Goal: Transaction & Acquisition: Book appointment/travel/reservation

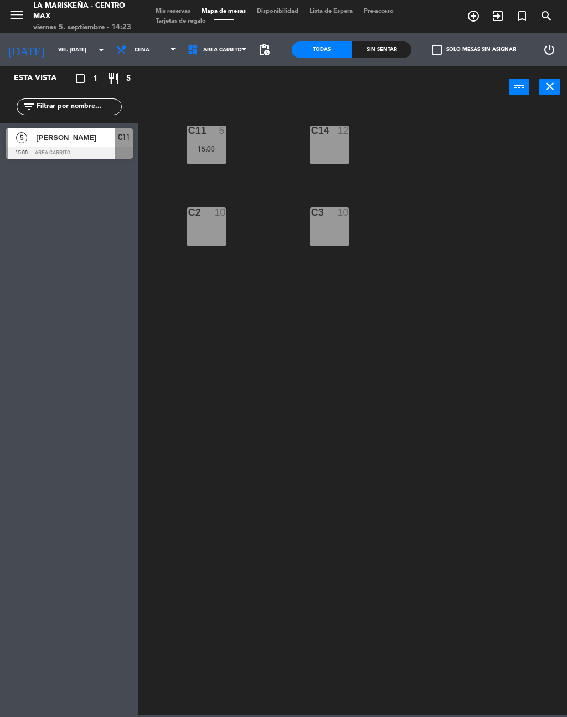
scroll to position [17, 0]
click at [138, 53] on span "Cena" at bounding box center [146, 50] width 71 height 24
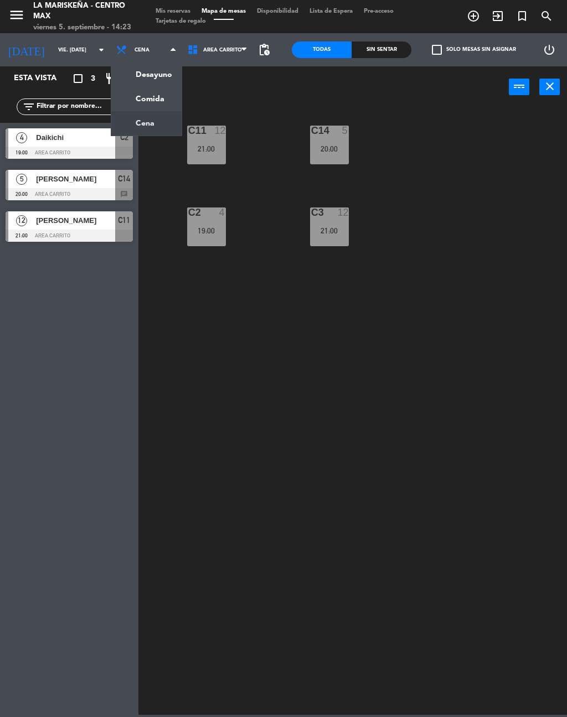
click at [185, 280] on div "C11 12 21:00 C14 5 20:00 C3 12 21:00 C2 4 19:00" at bounding box center [355, 410] width 423 height 609
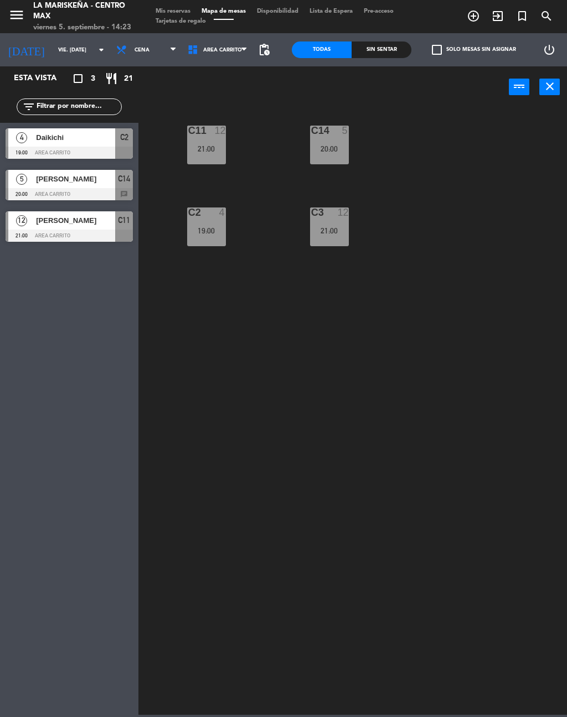
click at [99, 141] on span "Daikichi" at bounding box center [75, 138] width 79 height 12
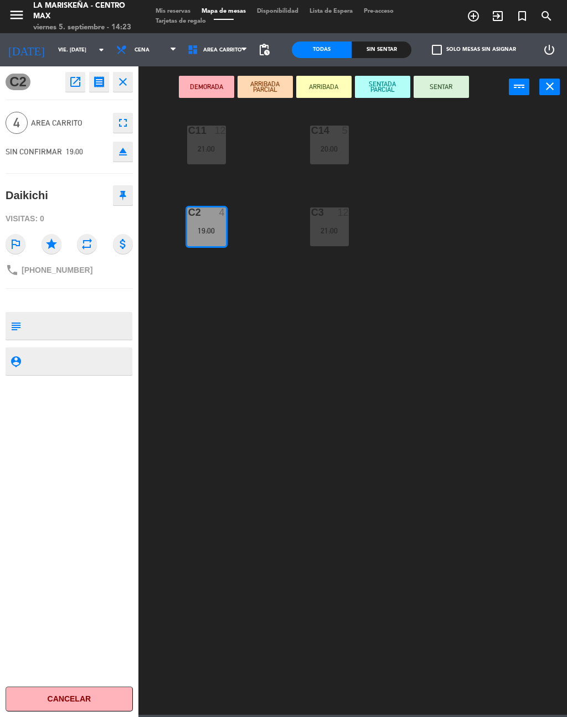
click at [127, 83] on icon "close" at bounding box center [122, 81] width 13 height 13
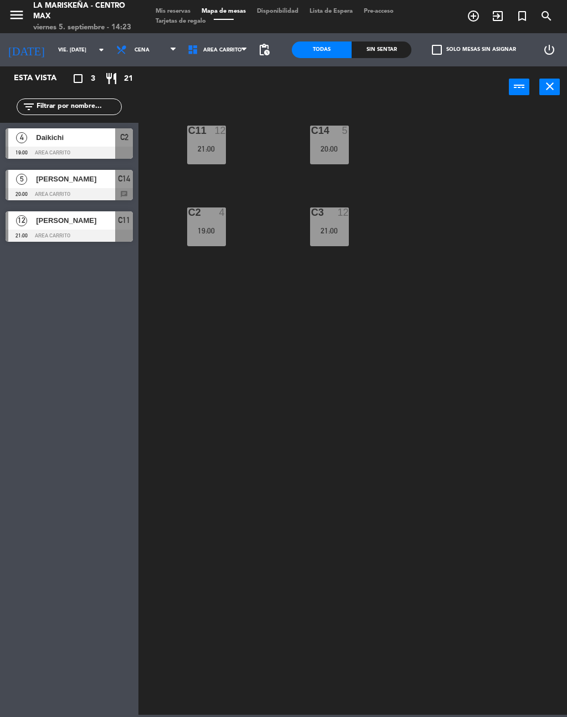
click at [90, 174] on span "[PERSON_NAME]" at bounding box center [75, 179] width 79 height 12
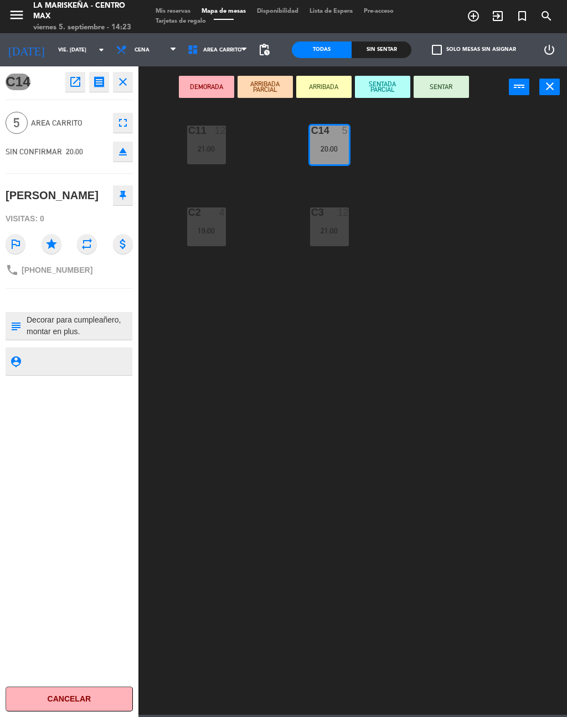
click at [127, 83] on icon "close" at bounding box center [122, 81] width 13 height 13
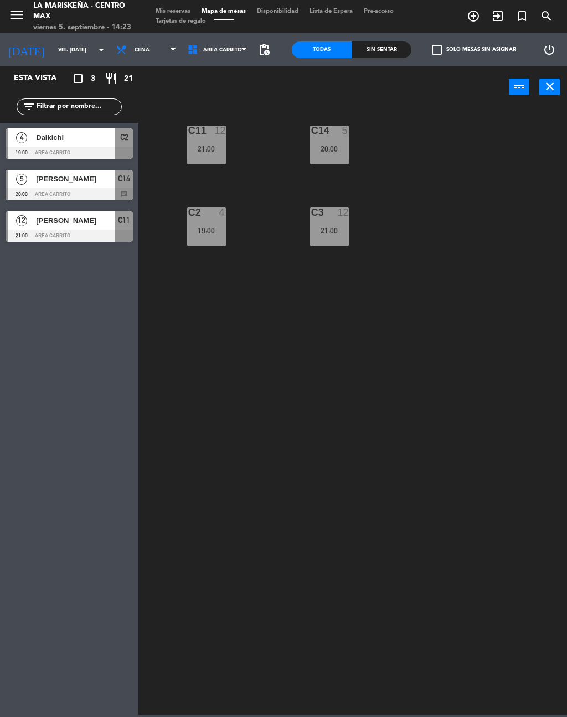
click at [96, 229] on div "[PERSON_NAME]" at bounding box center [75, 220] width 80 height 18
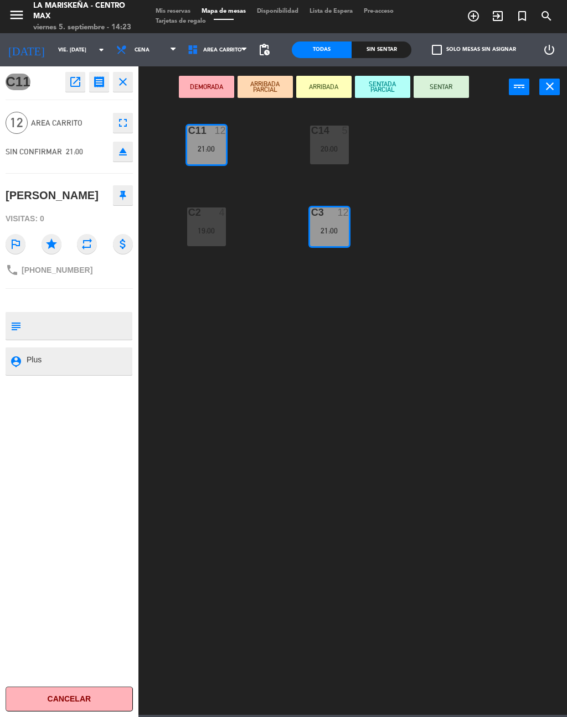
click at [124, 76] on icon "close" at bounding box center [122, 81] width 13 height 13
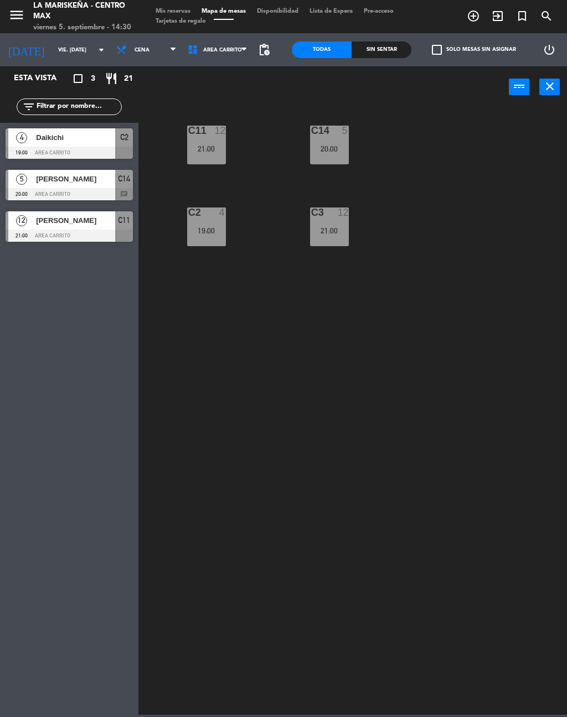
click at [469, 15] on icon "add_circle_outline" at bounding box center [473, 15] width 13 height 13
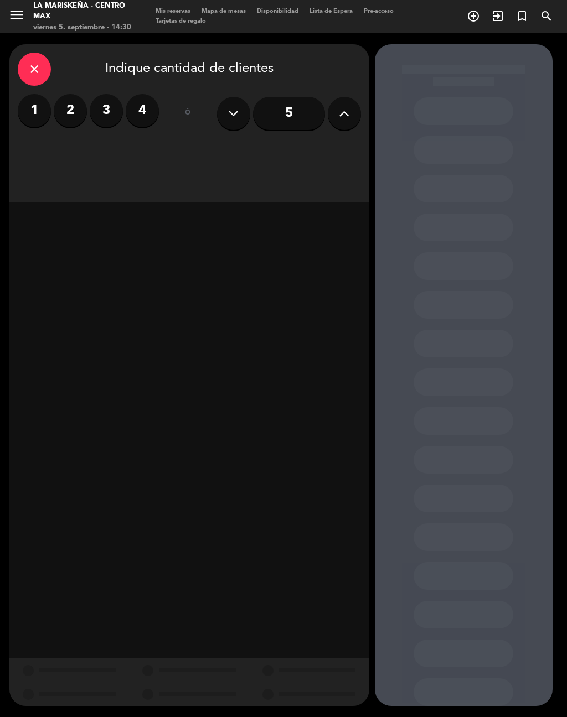
click at [326, 94] on div "5" at bounding box center [289, 113] width 144 height 39
click at [335, 97] on button at bounding box center [344, 113] width 33 height 33
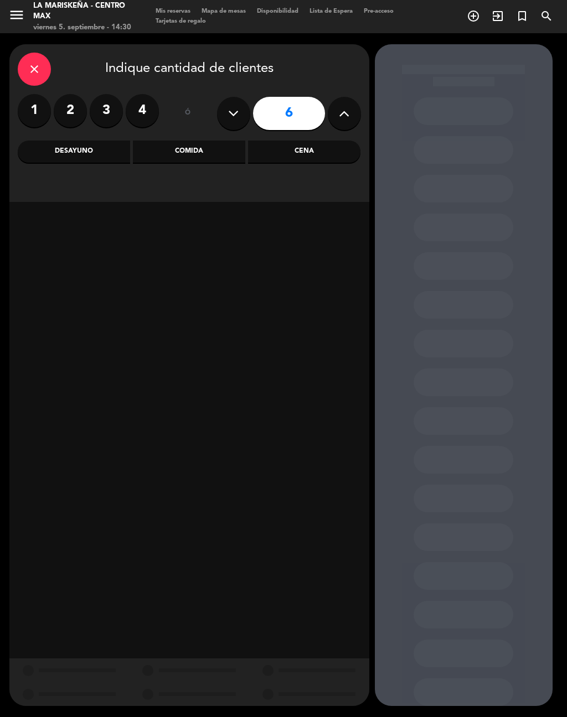
click at [333, 97] on button at bounding box center [344, 113] width 33 height 33
click at [337, 99] on button at bounding box center [344, 113] width 33 height 33
click at [340, 105] on icon at bounding box center [344, 113] width 11 height 17
click at [341, 105] on icon at bounding box center [344, 113] width 11 height 17
type input "10"
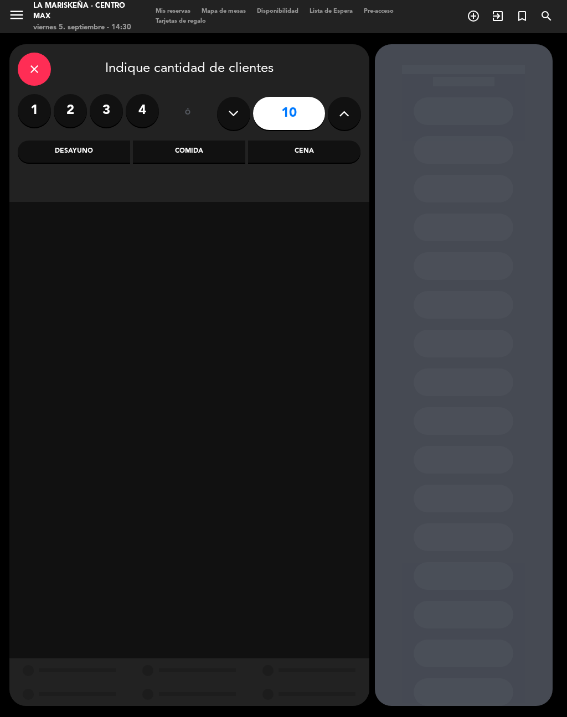
click at [205, 141] on div "Comida" at bounding box center [189, 152] width 112 height 22
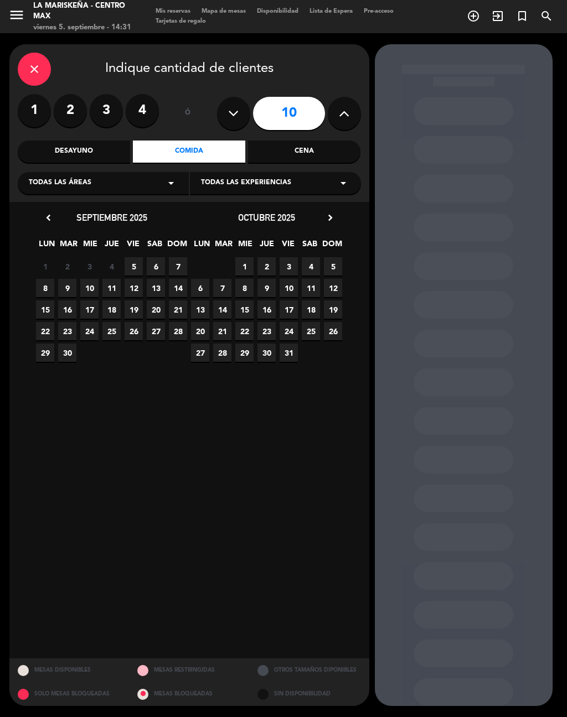
click at [133, 257] on span "5" at bounding box center [134, 266] width 18 height 18
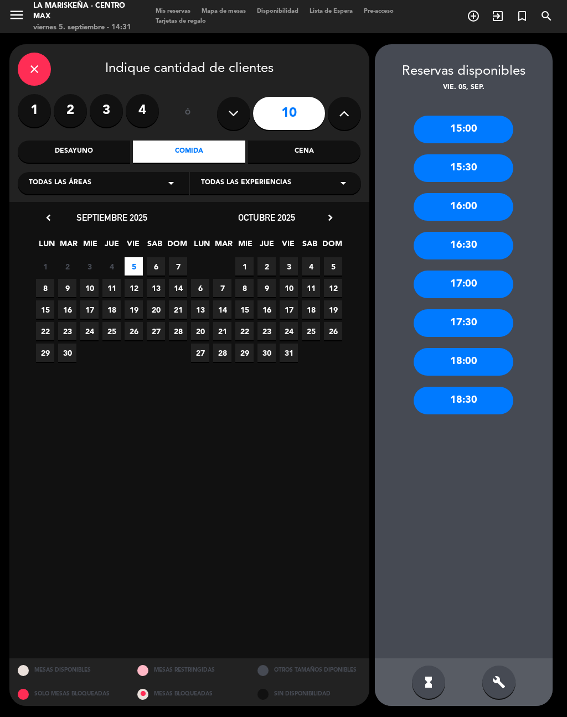
click at [486, 116] on div "15:00" at bounding box center [463, 130] width 100 height 28
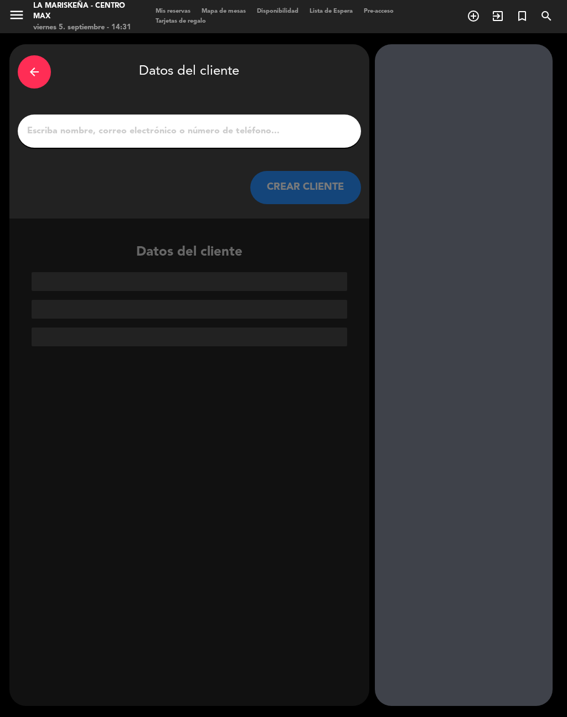
click at [299, 123] on input "1" at bounding box center [189, 130] width 327 height 15
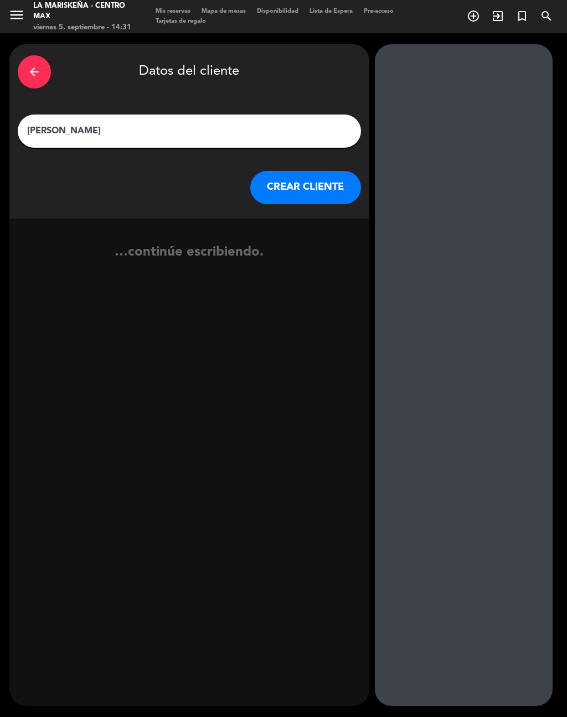
type input "[PERSON_NAME]"
click at [434, 385] on div at bounding box center [464, 375] width 178 height 662
click at [333, 173] on button "CREAR CLIENTE" at bounding box center [305, 187] width 111 height 33
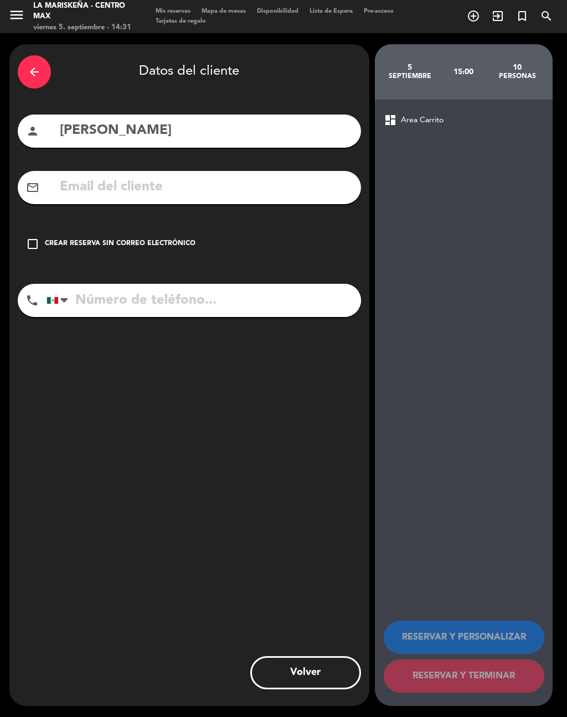
click at [35, 237] on icon "check_box_outline_blank" at bounding box center [32, 243] width 13 height 13
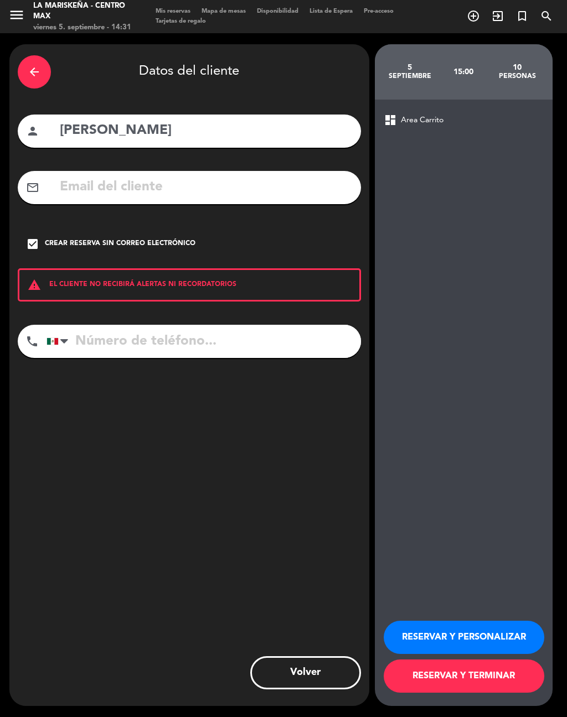
click at [481, 627] on button "RESERVAR Y PERSONALIZAR" at bounding box center [464, 637] width 161 height 33
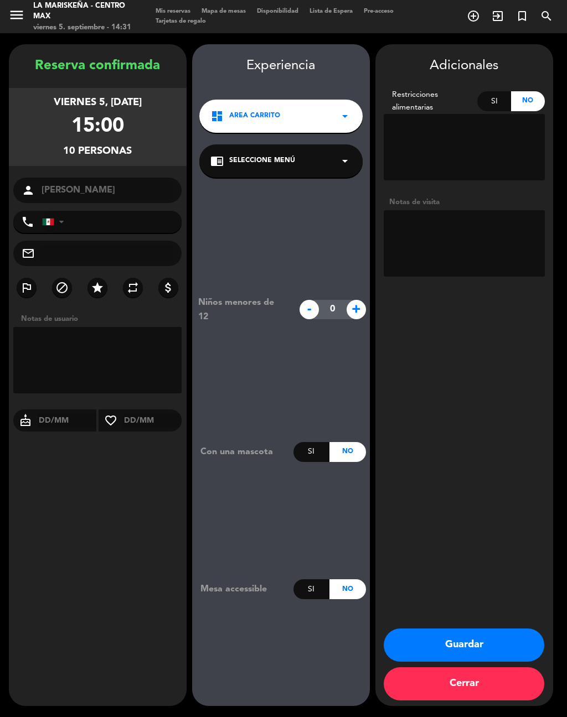
click at [449, 640] on button "Guardar" at bounding box center [464, 645] width 161 height 33
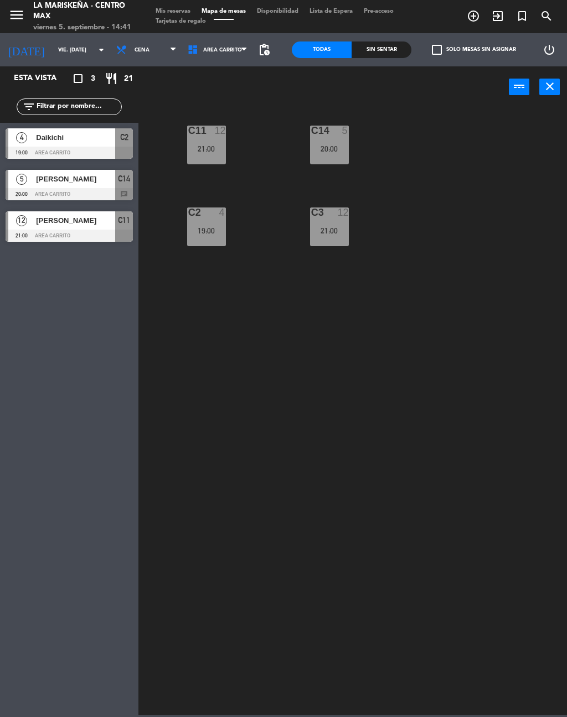
click at [65, 57] on input "vie. [DATE]" at bounding box center [89, 50] width 73 height 17
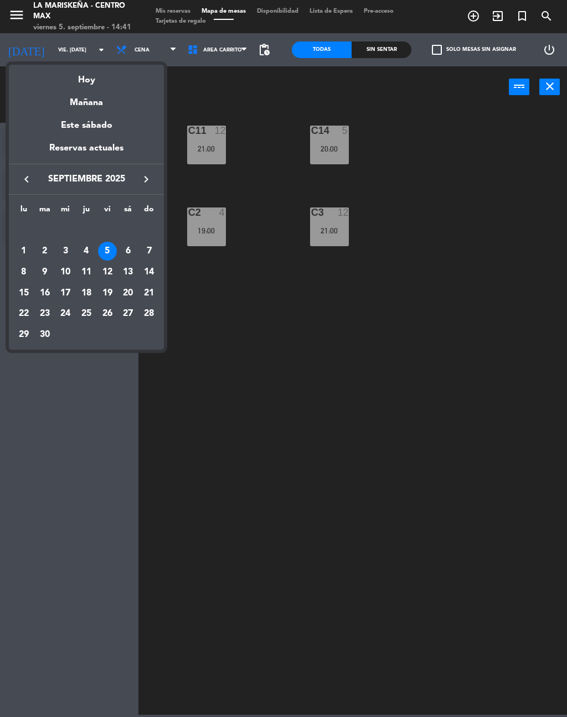
click at [136, 56] on div at bounding box center [283, 358] width 567 height 717
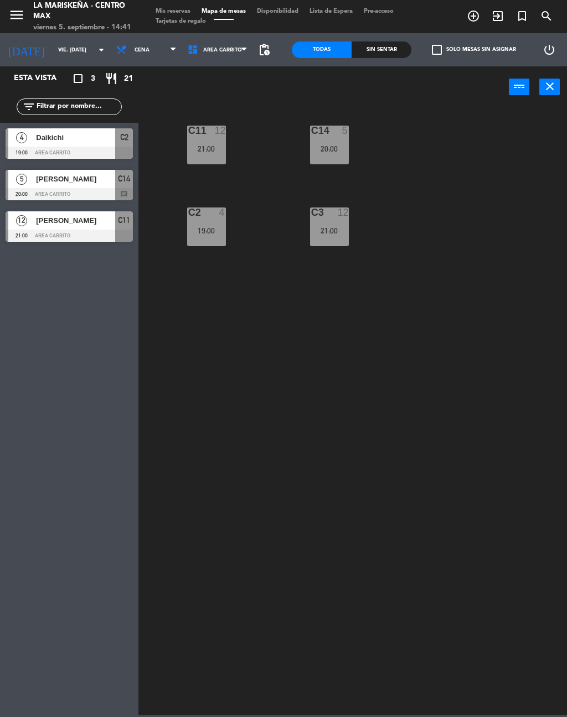
click at [142, 46] on span "Cena" at bounding box center [146, 50] width 71 height 24
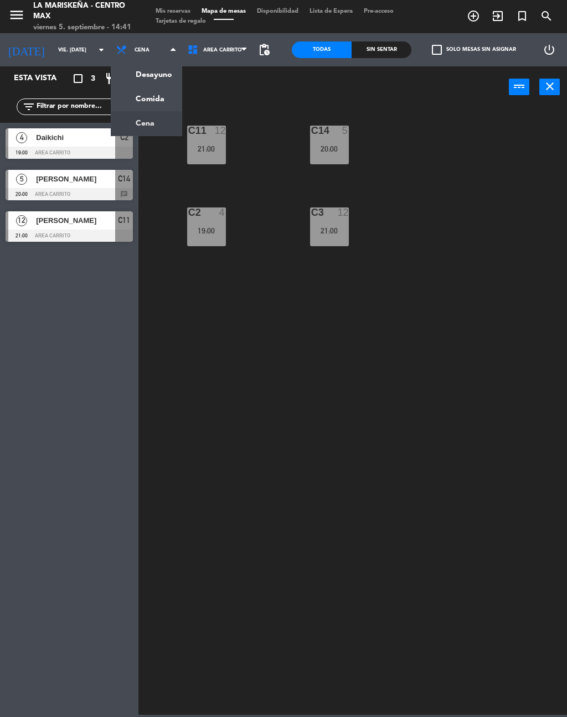
click at [151, 102] on ng-component "menu La Mariskeña - Centro [PERSON_NAME] 5. septiembre - 14:41 Mis reservas Map…" at bounding box center [283, 357] width 567 height 715
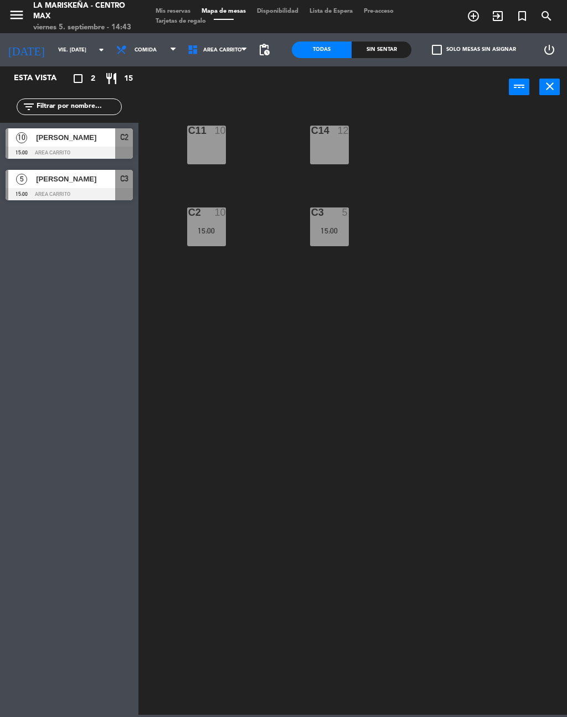
click at [465, 25] on span "add_circle_outline" at bounding box center [473, 16] width 24 height 19
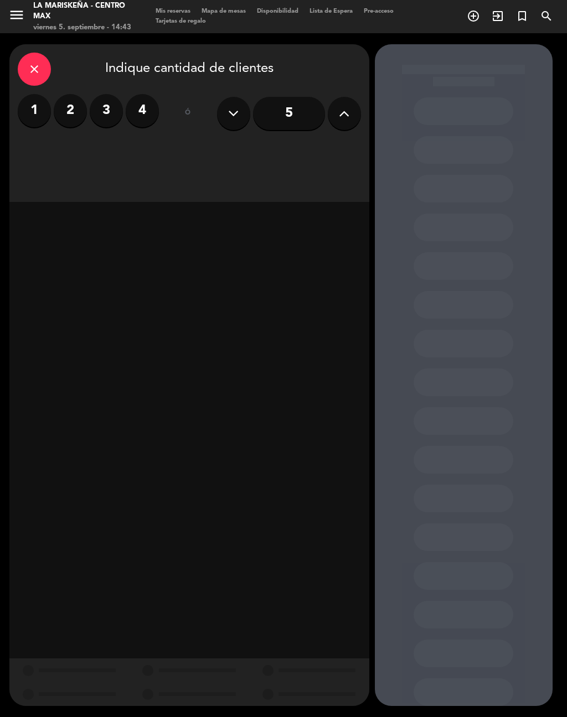
click at [339, 105] on icon at bounding box center [344, 113] width 11 height 17
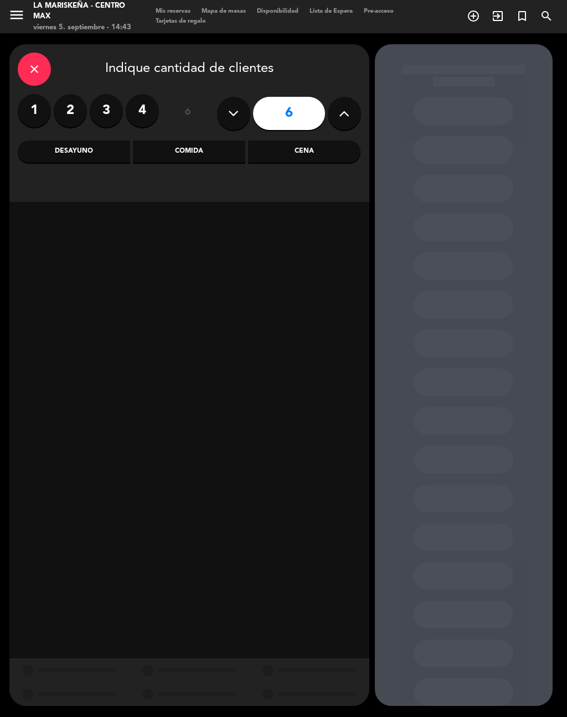
click at [342, 105] on icon at bounding box center [344, 113] width 11 height 17
click at [342, 97] on button at bounding box center [344, 113] width 33 height 33
click at [342, 105] on icon at bounding box center [344, 113] width 11 height 17
click at [340, 105] on icon at bounding box center [344, 113] width 11 height 17
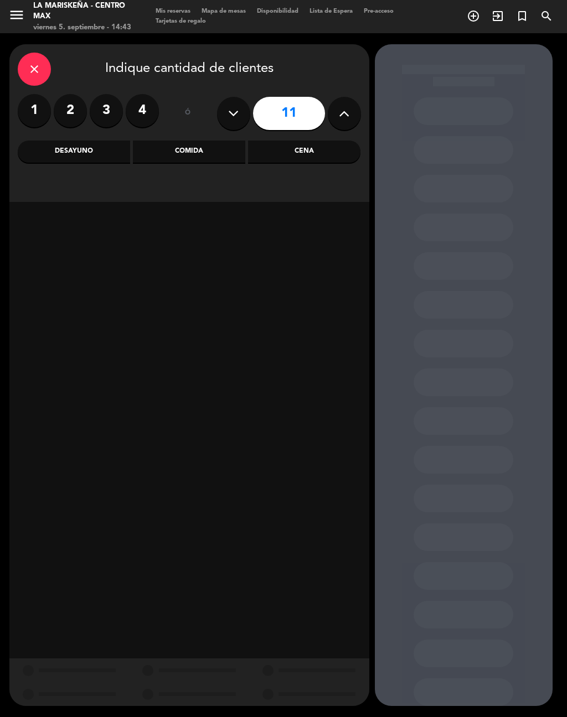
click at [340, 105] on icon at bounding box center [344, 113] width 11 height 17
click at [339, 105] on icon at bounding box center [344, 113] width 11 height 17
click at [335, 97] on button at bounding box center [344, 113] width 33 height 33
type input "15"
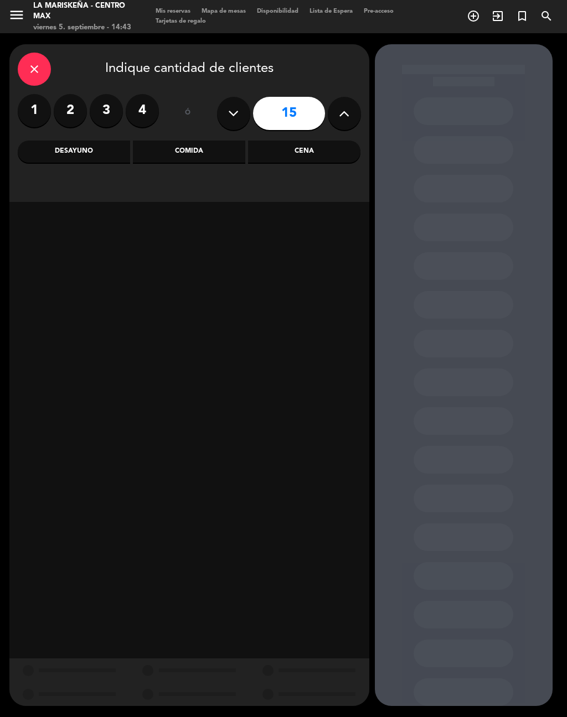
click at [193, 143] on div "Comida" at bounding box center [189, 152] width 112 height 22
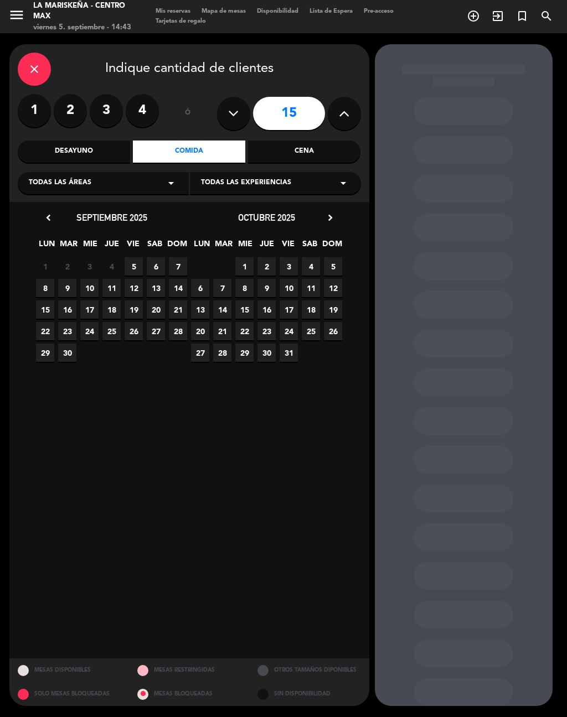
click at [135, 257] on span "5" at bounding box center [134, 266] width 18 height 18
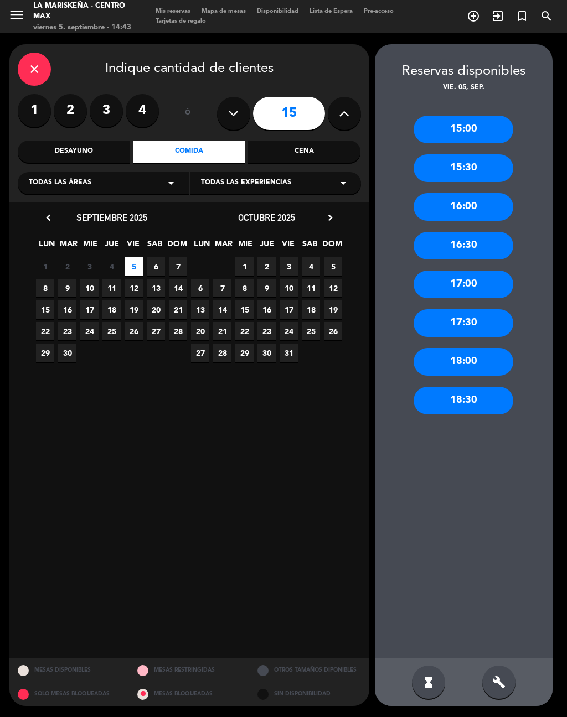
click at [158, 257] on span "6" at bounding box center [156, 266] width 18 height 18
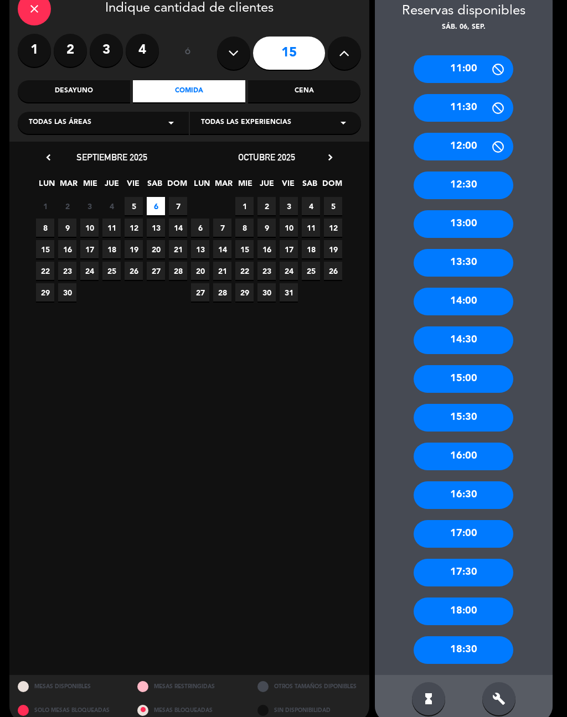
scroll to position [59, 0]
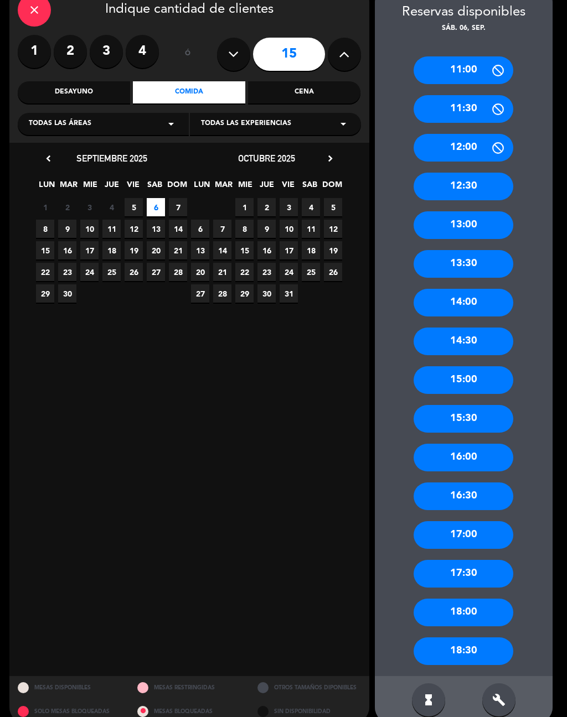
click at [477, 444] on div "16:00" at bounding box center [463, 458] width 100 height 28
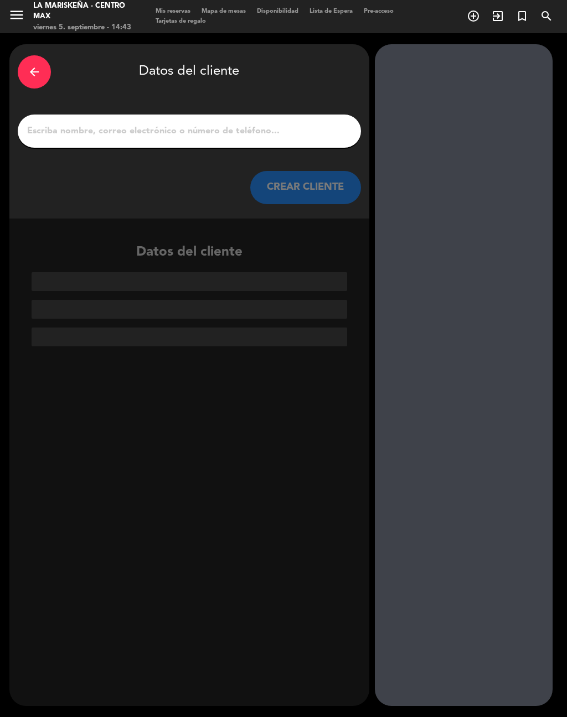
click at [287, 115] on div at bounding box center [189, 131] width 343 height 33
click at [310, 123] on input "1" at bounding box center [189, 130] width 327 height 15
type input "I"
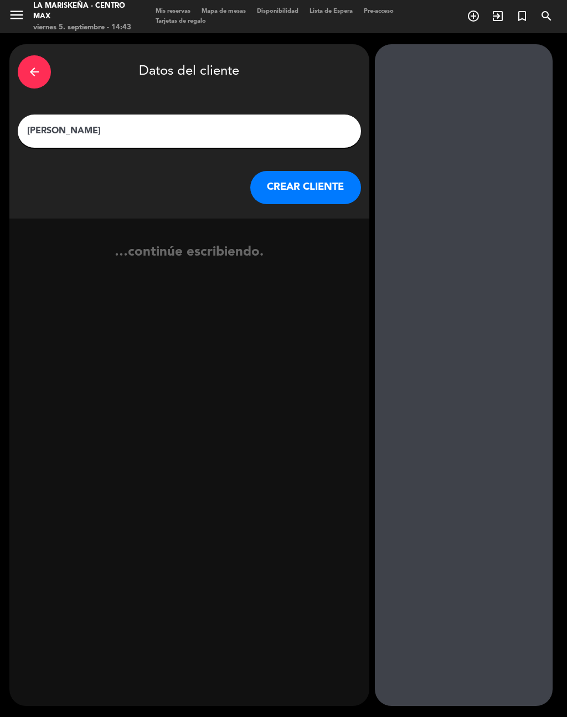
type input "[PERSON_NAME]"
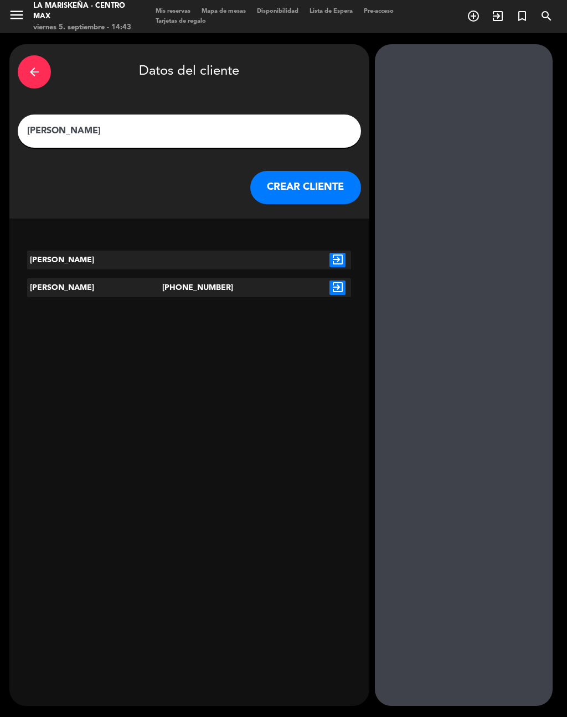
click at [332, 171] on button "CREAR CLIENTE" at bounding box center [305, 187] width 111 height 33
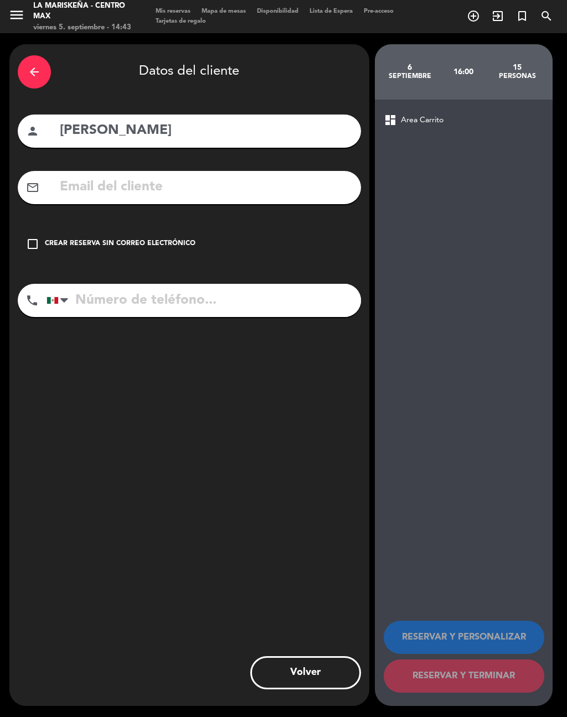
click at [32, 237] on icon "check_box_outline_blank" at bounding box center [32, 243] width 13 height 13
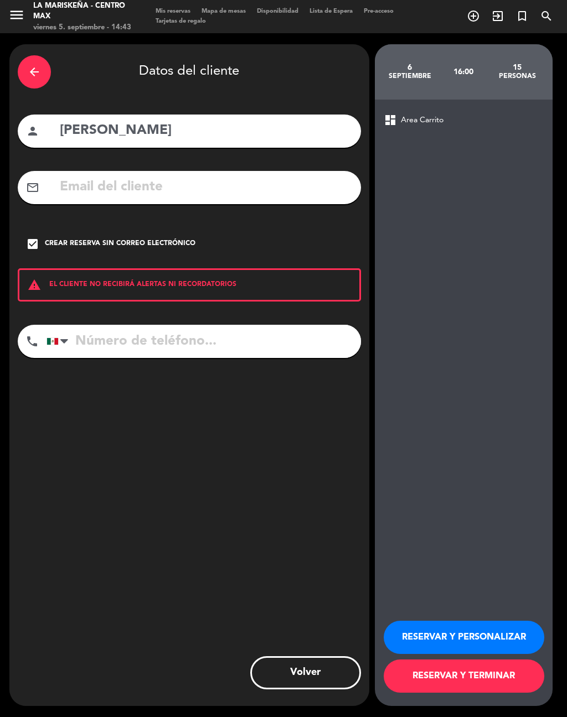
click at [431, 636] on button "RESERVAR Y PERSONALIZAR" at bounding box center [464, 637] width 161 height 33
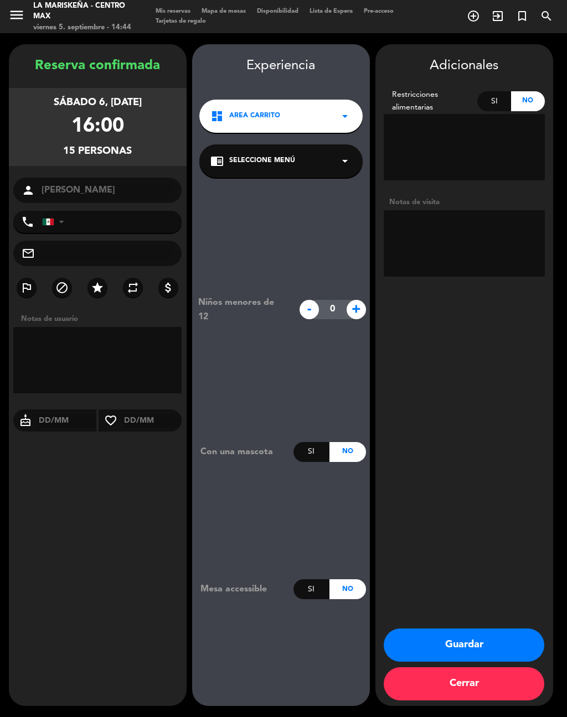
click at [123, 329] on textarea at bounding box center [97, 360] width 169 height 66
type textarea "Cumpleaños familiar"
click at [453, 465] on div "Adicionales Restricciones alimentarias Si No Notas de visita Guardar Cerrar" at bounding box center [464, 375] width 178 height 662
click at [480, 653] on button "Guardar" at bounding box center [464, 645] width 161 height 33
click at [477, 634] on button "Guardar" at bounding box center [464, 645] width 161 height 33
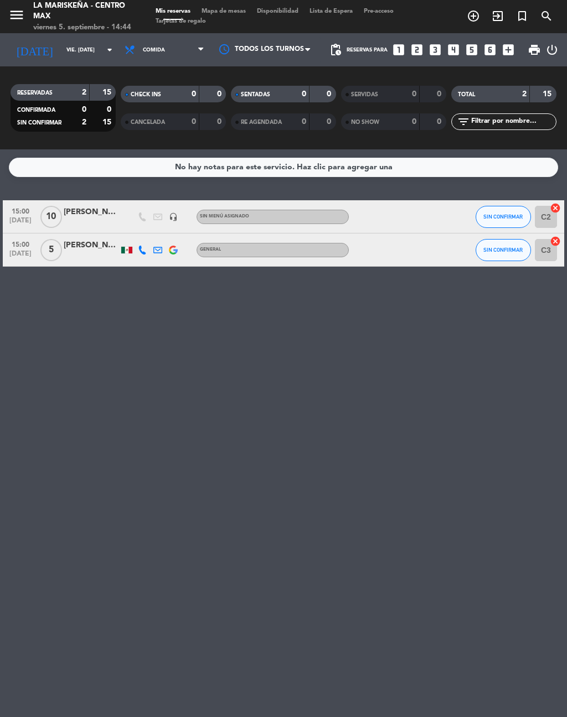
click at [230, 11] on span "Mapa de mesas" at bounding box center [223, 11] width 55 height 6
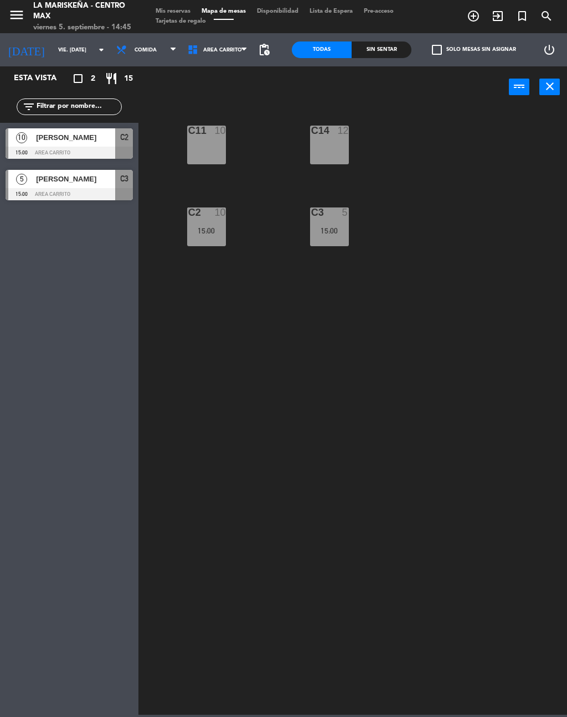
click at [392, 713] on div "C11 10 C14 12 C3 5 15:00 C2 10 15:00" at bounding box center [355, 410] width 423 height 609
